Goal: Find specific page/section: Find specific page/section

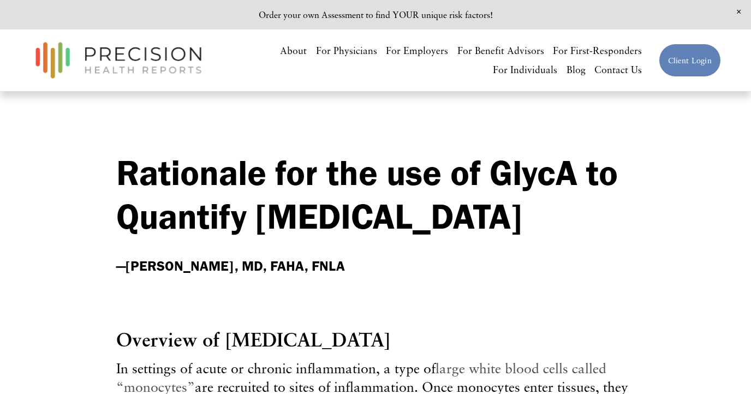
click at [686, 60] on link "Client Login" at bounding box center [690, 60] width 62 height 33
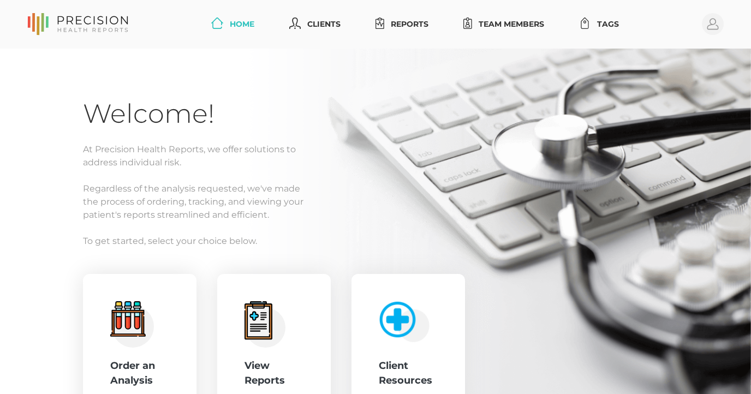
scroll to position [69, 0]
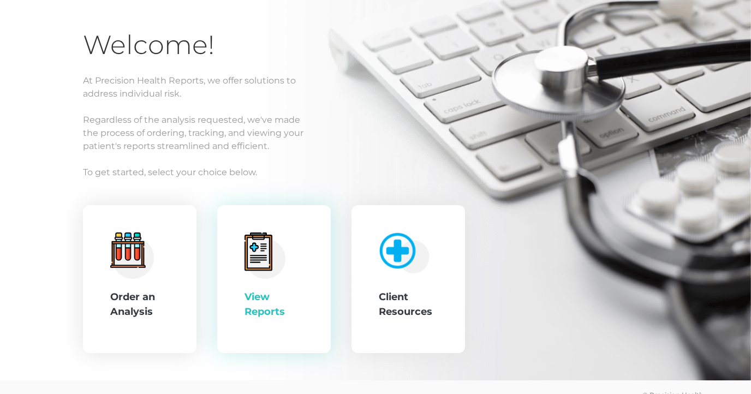
click at [265, 297] on div "View Reports" at bounding box center [274, 304] width 59 height 29
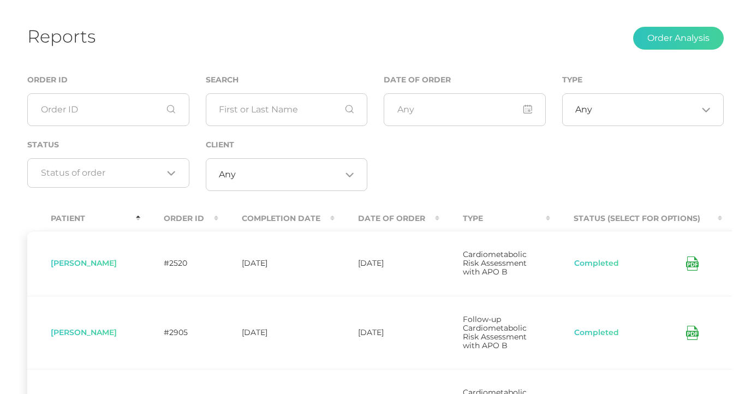
scroll to position [51, 0]
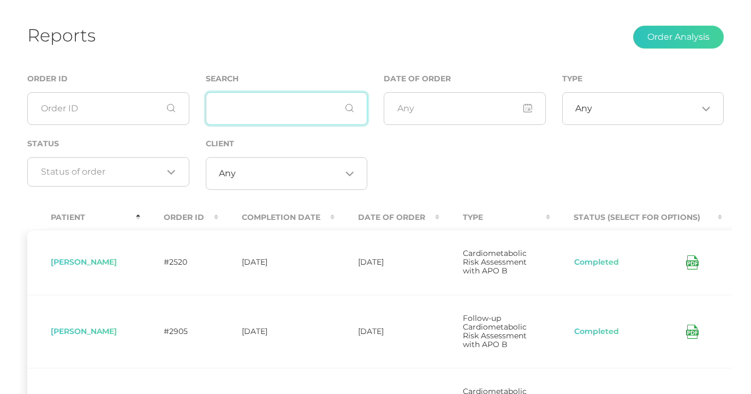
click at [274, 107] on input "text" at bounding box center [287, 108] width 162 height 33
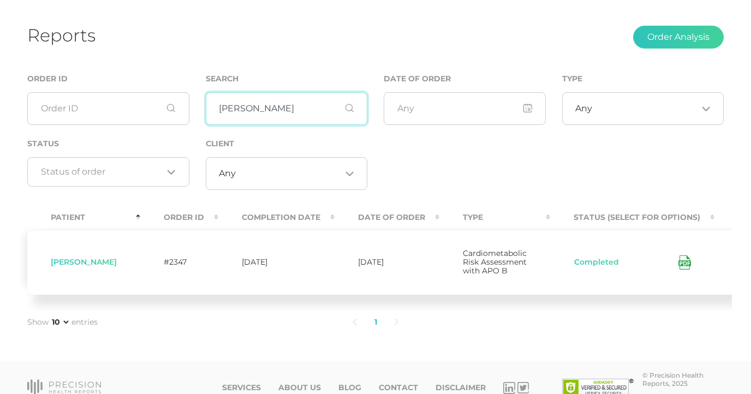
type input "[PERSON_NAME]"
click at [96, 266] on span "[PERSON_NAME]" at bounding box center [84, 262] width 66 height 10
